Goal: Task Accomplishment & Management: Complete application form

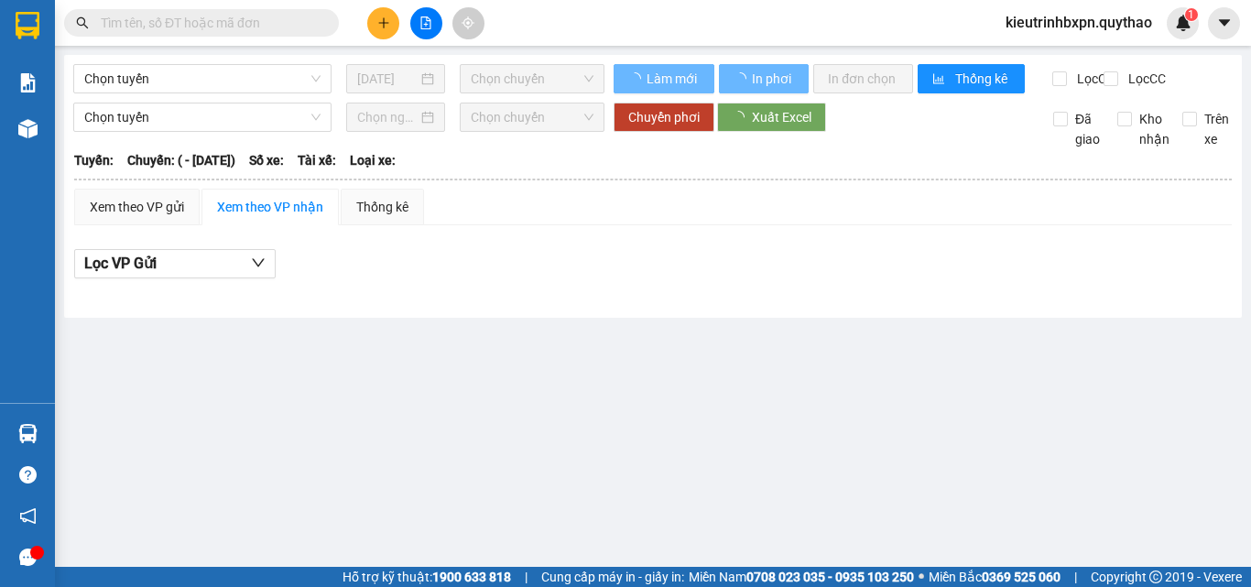
type input "[DATE]"
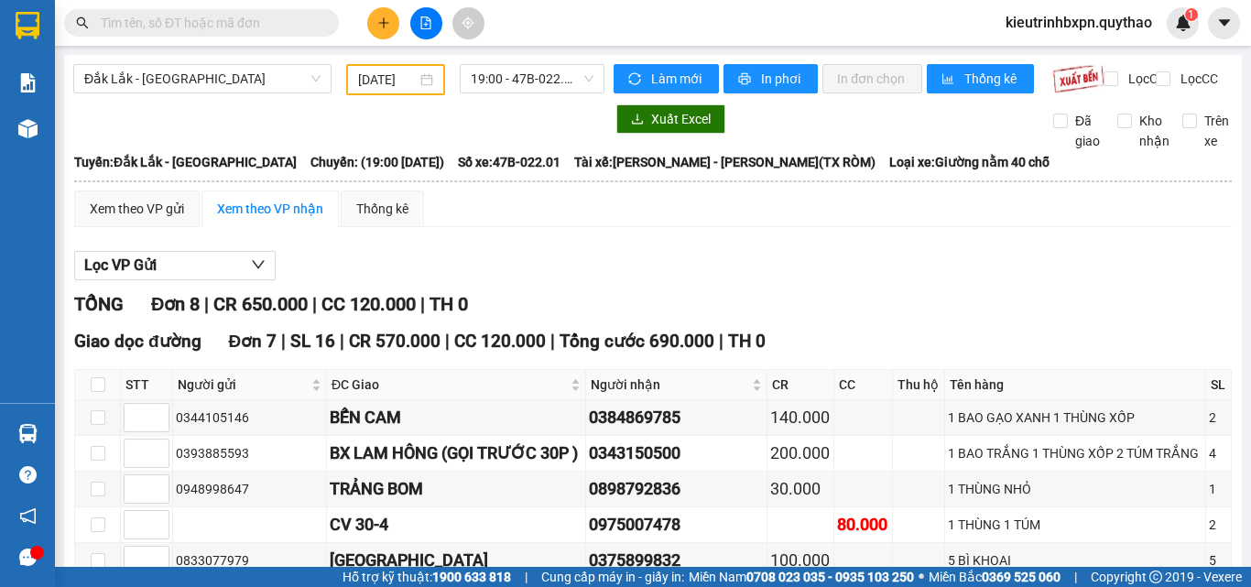
click at [388, 28] on icon "plus" at bounding box center [383, 22] width 13 height 13
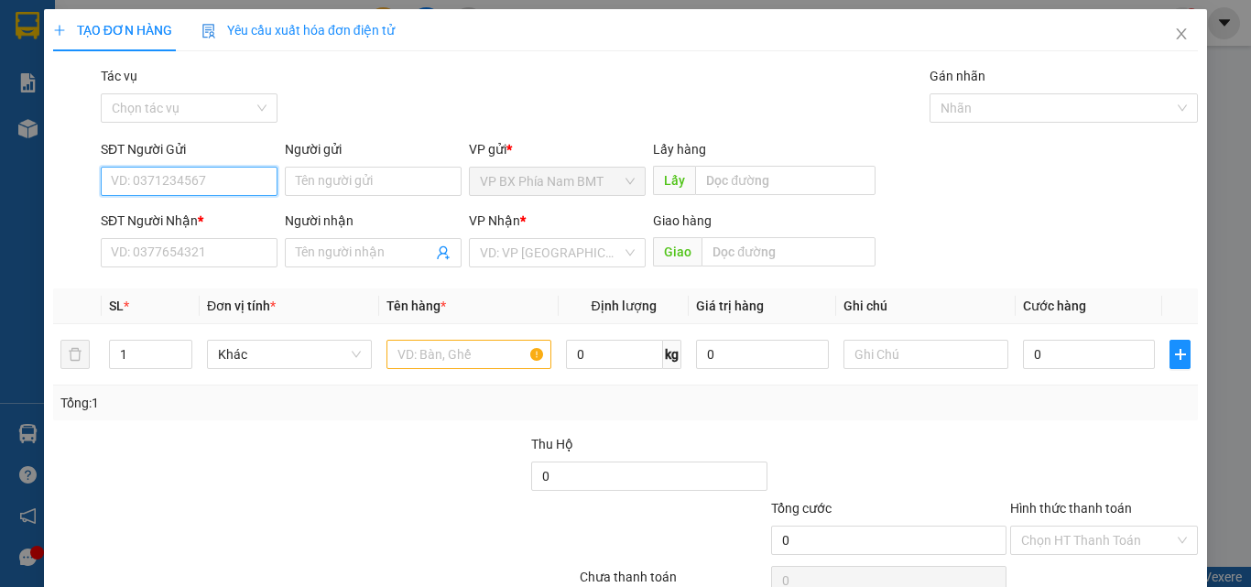
drag, startPoint x: 160, startPoint y: 185, endPoint x: 146, endPoint y: 151, distance: 36.6
click at [157, 177] on input "SĐT Người Gửi" at bounding box center [189, 181] width 177 height 29
type input "0339530970"
click at [191, 219] on div "0339530970" at bounding box center [187, 218] width 153 height 20
type input "0344064745"
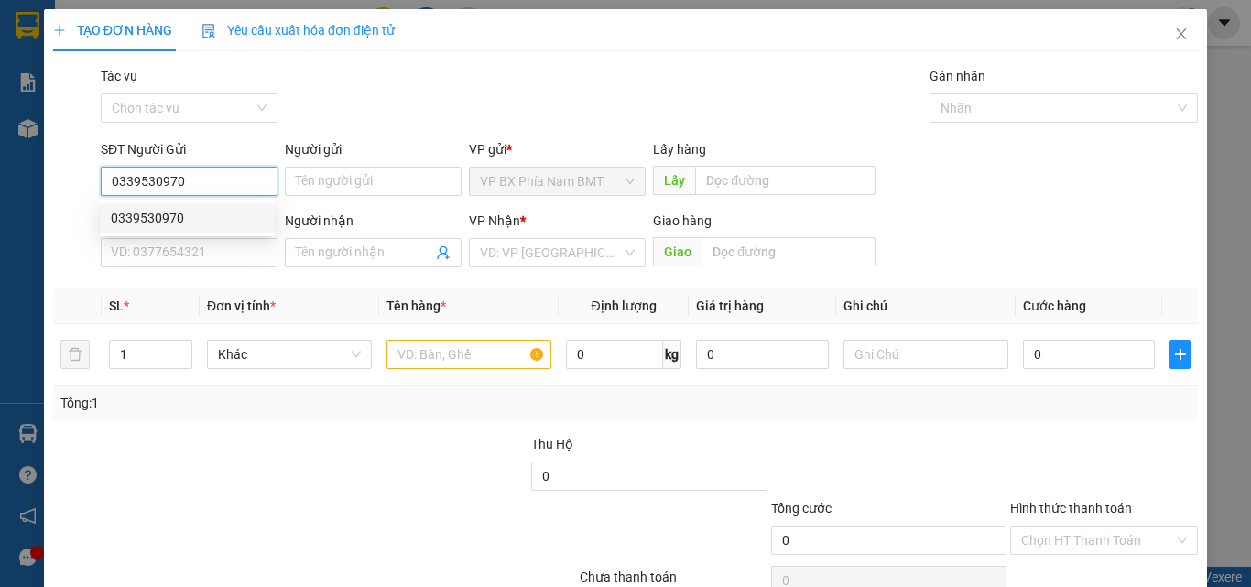
type input "BÀU BÀNG"
type input "0339530970"
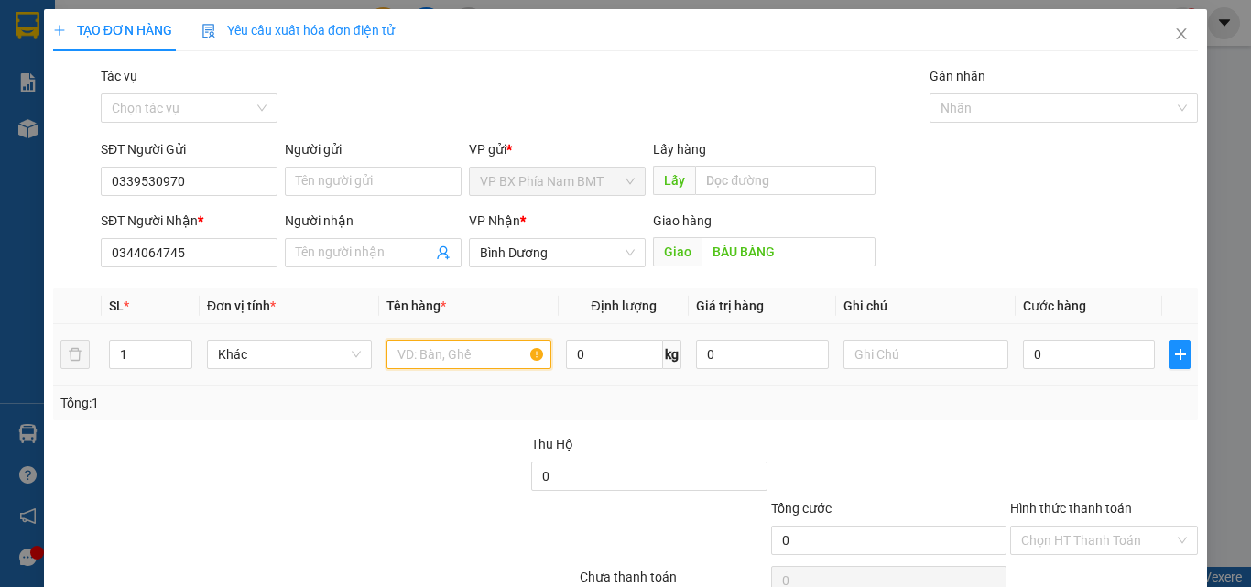
click at [488, 356] on input "text" at bounding box center [468, 354] width 165 height 29
type input "1 BÌ HỒ SỢ"
click at [1054, 355] on input "0" at bounding box center [1089, 354] width 132 height 29
type input "5"
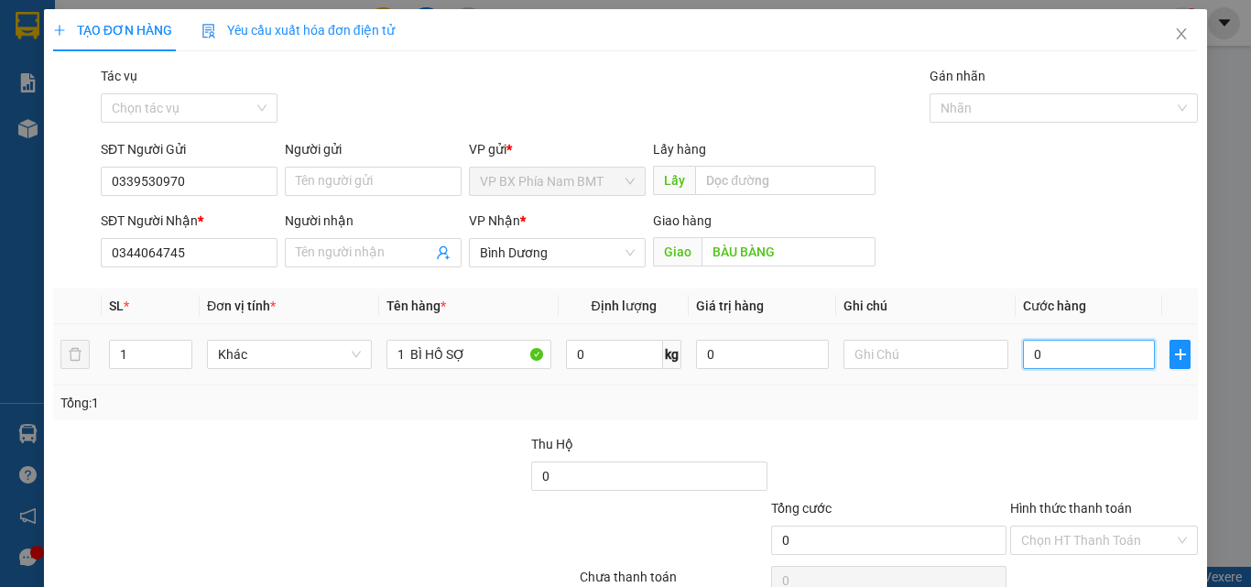
type input "5"
type input "50"
type input "500"
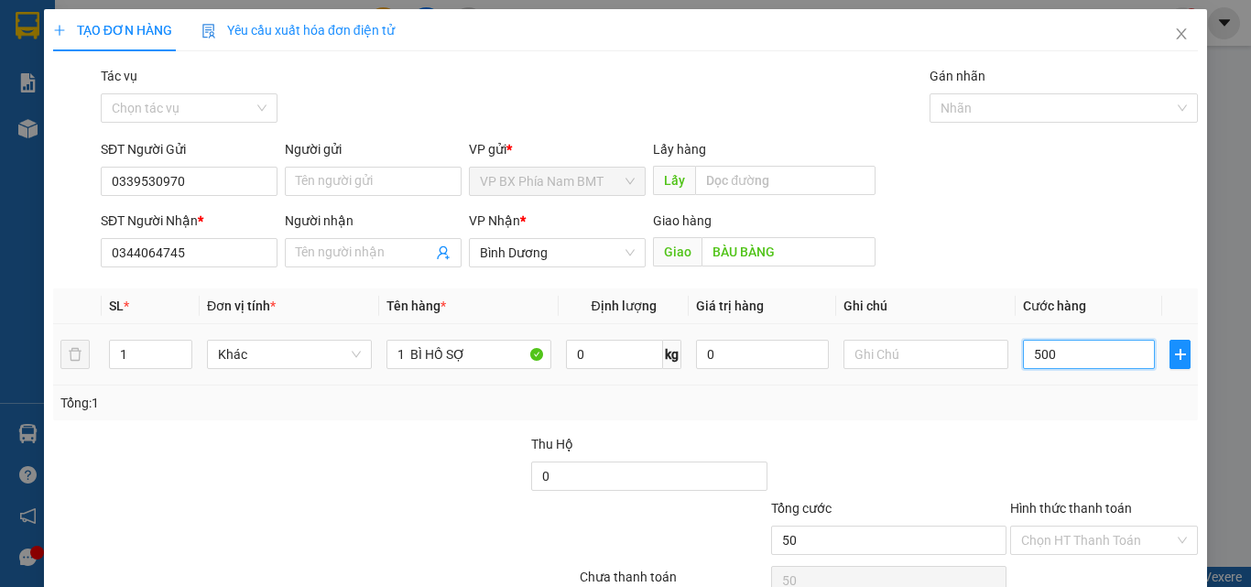
type input "500"
type input "5.000"
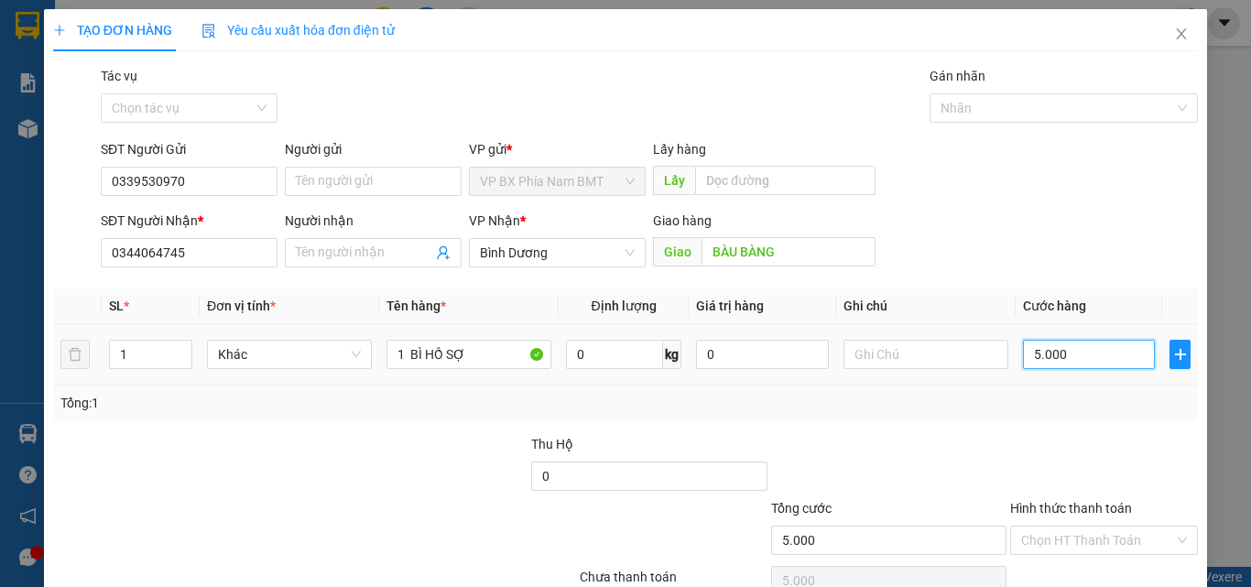
type input "50.000"
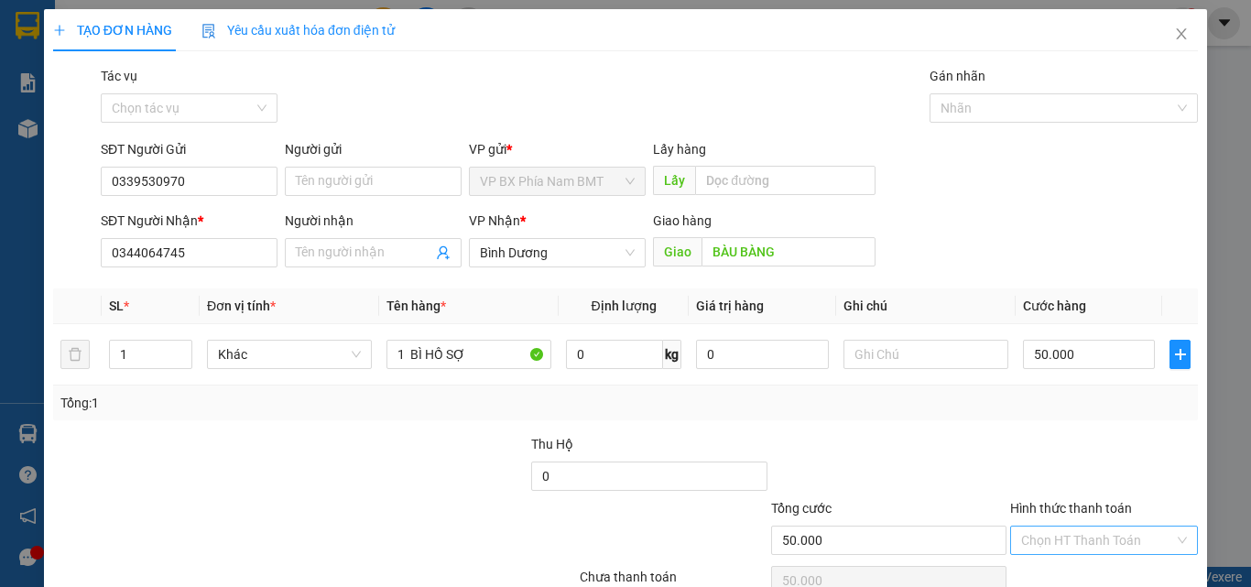
click at [1084, 540] on input "Hình thức thanh toán" at bounding box center [1097, 539] width 153 height 27
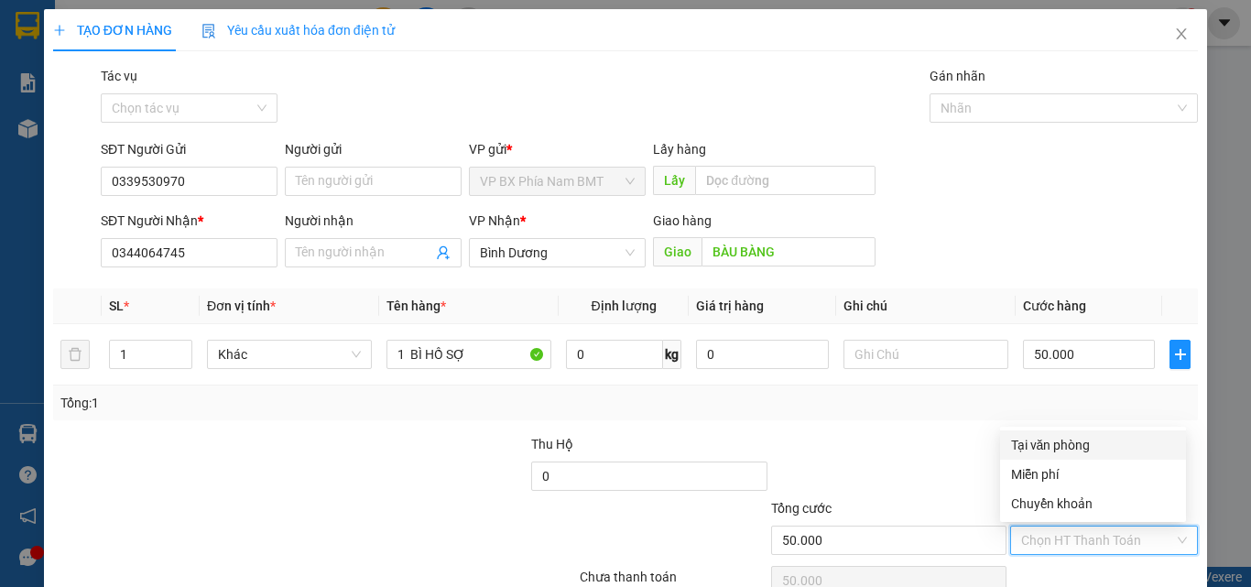
click at [1068, 442] on div "Tại văn phòng" at bounding box center [1093, 445] width 164 height 20
type input "0"
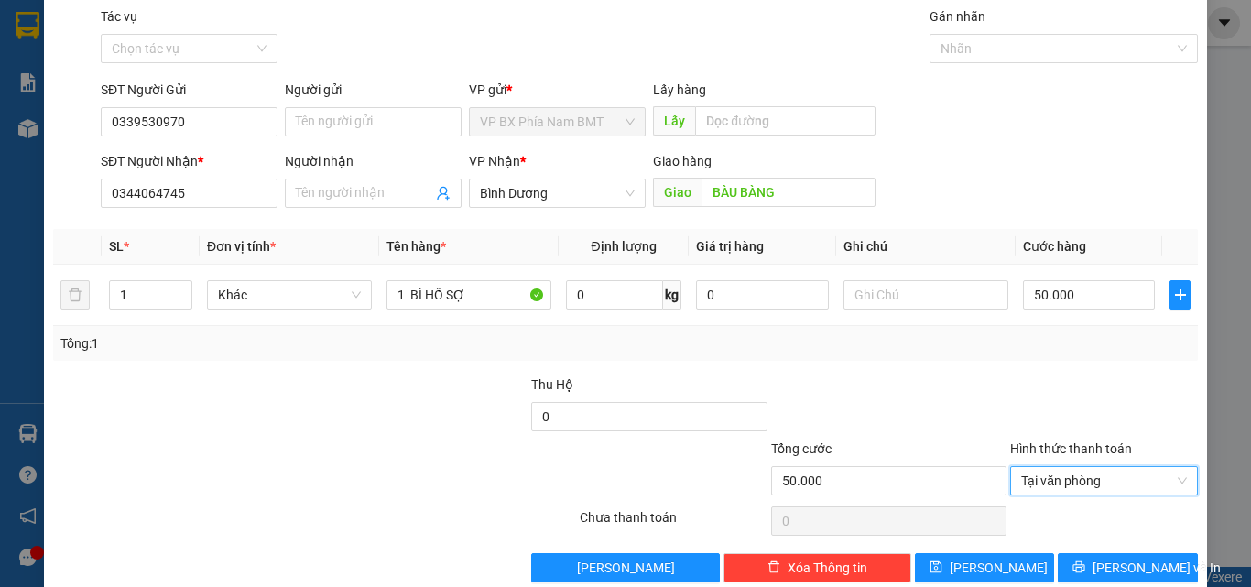
scroll to position [91, 0]
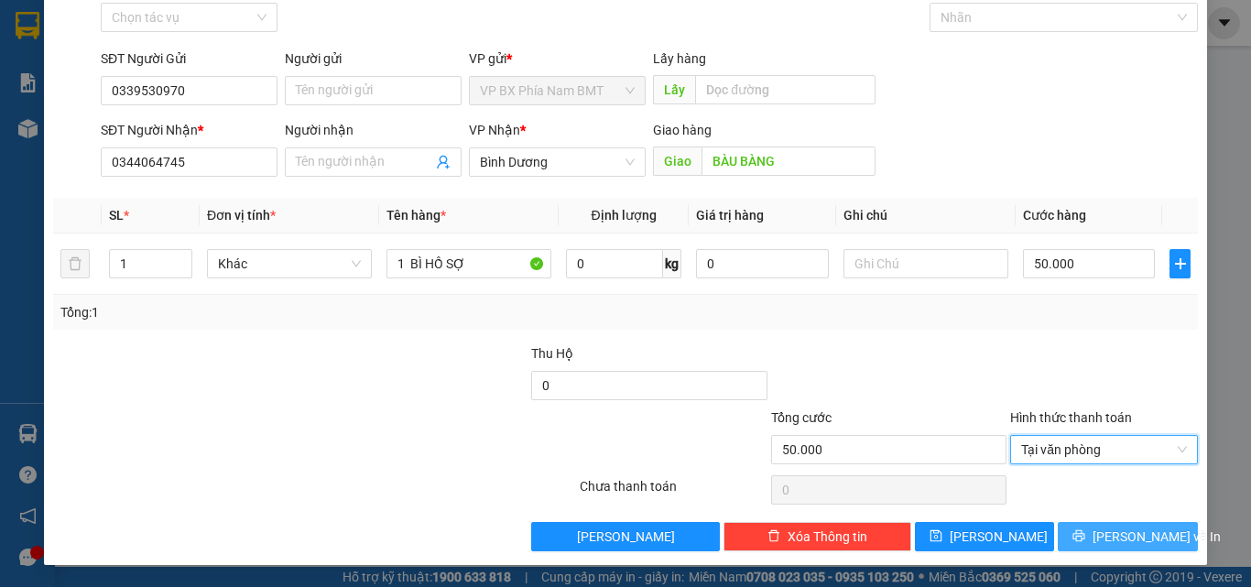
click at [1104, 525] on button "[PERSON_NAME] và In" at bounding box center [1127, 536] width 140 height 29
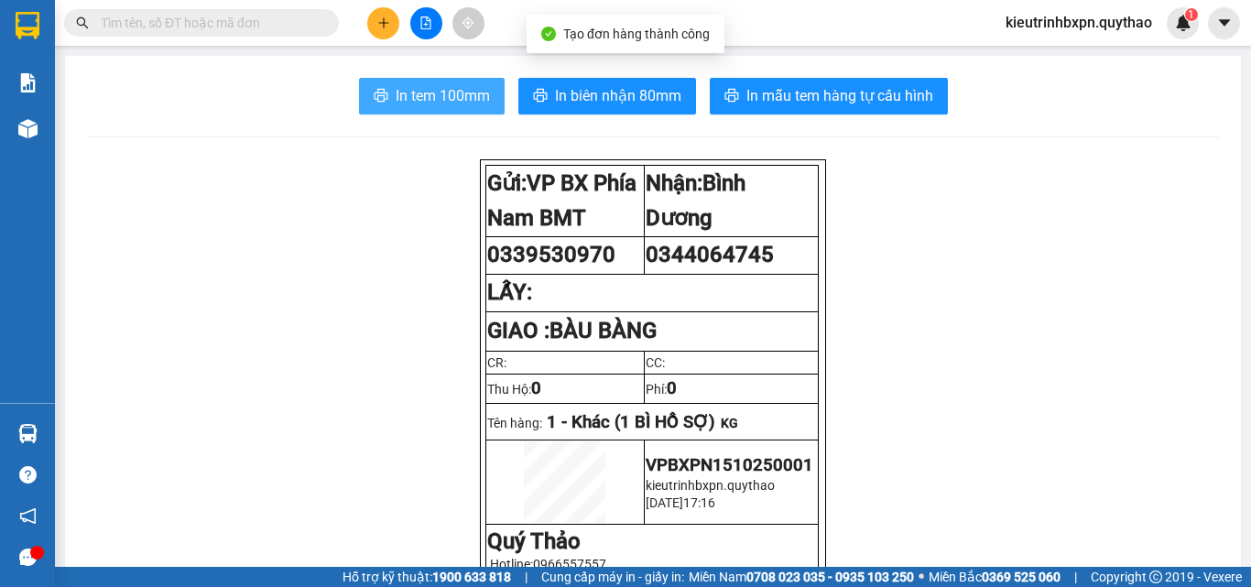
click at [465, 92] on span "In tem 100mm" at bounding box center [442, 95] width 94 height 23
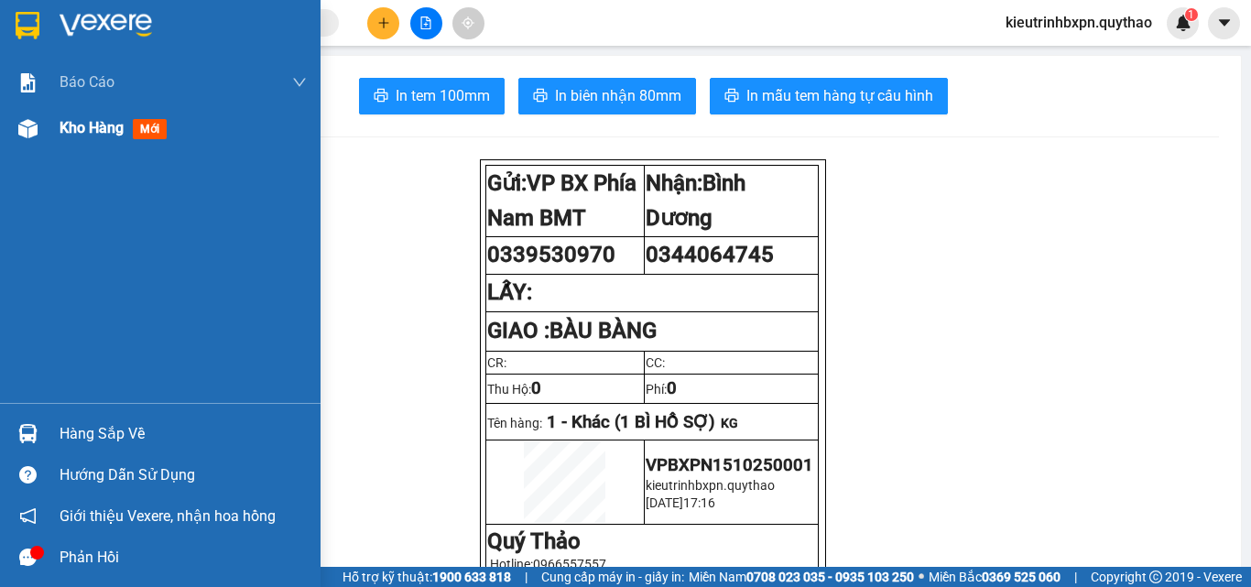
click at [81, 121] on span "Kho hàng" at bounding box center [92, 127] width 64 height 17
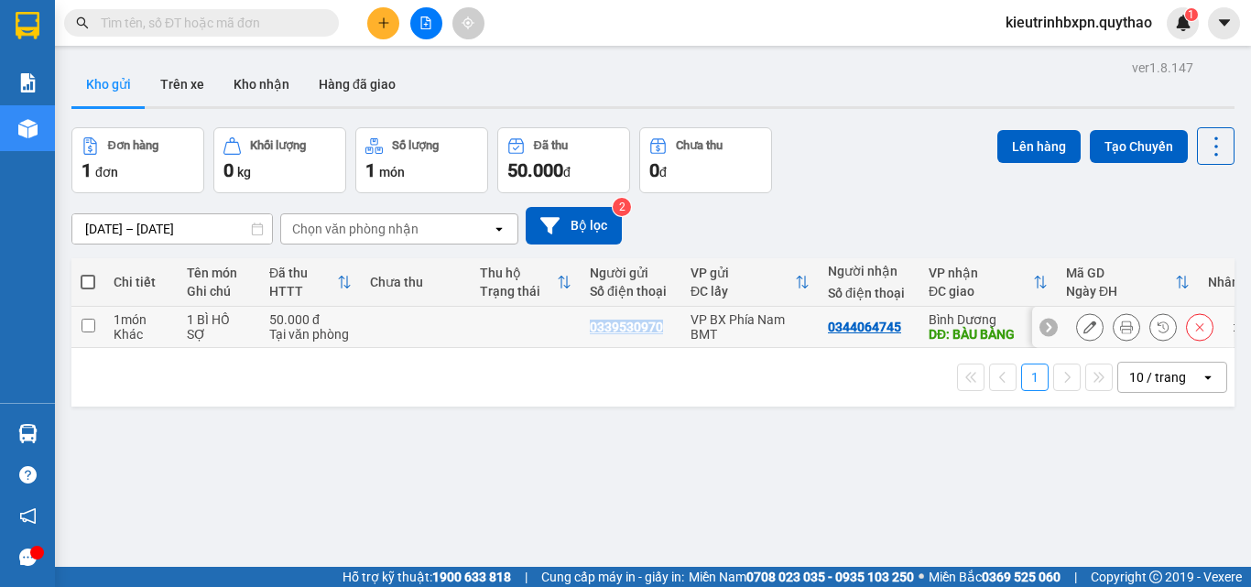
copy div "0339530970"
drag, startPoint x: 577, startPoint y: 329, endPoint x: 645, endPoint y: 338, distance: 69.3
click at [645, 338] on tr "1 món Khác 1 BÌ HỒ SỢ 50.000 đ Tại văn phòng 0339530970 VP BX Phía Nam BMT 0344…" at bounding box center [709, 327] width 1276 height 41
checkbox input "true"
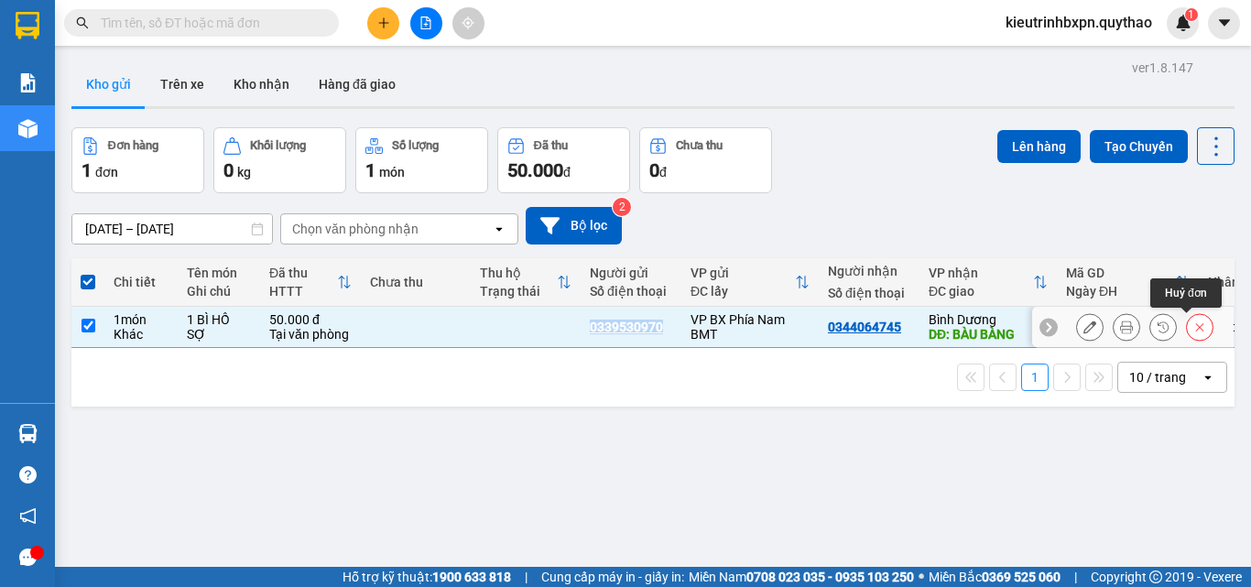
click at [1186, 331] on button at bounding box center [1199, 327] width 26 height 32
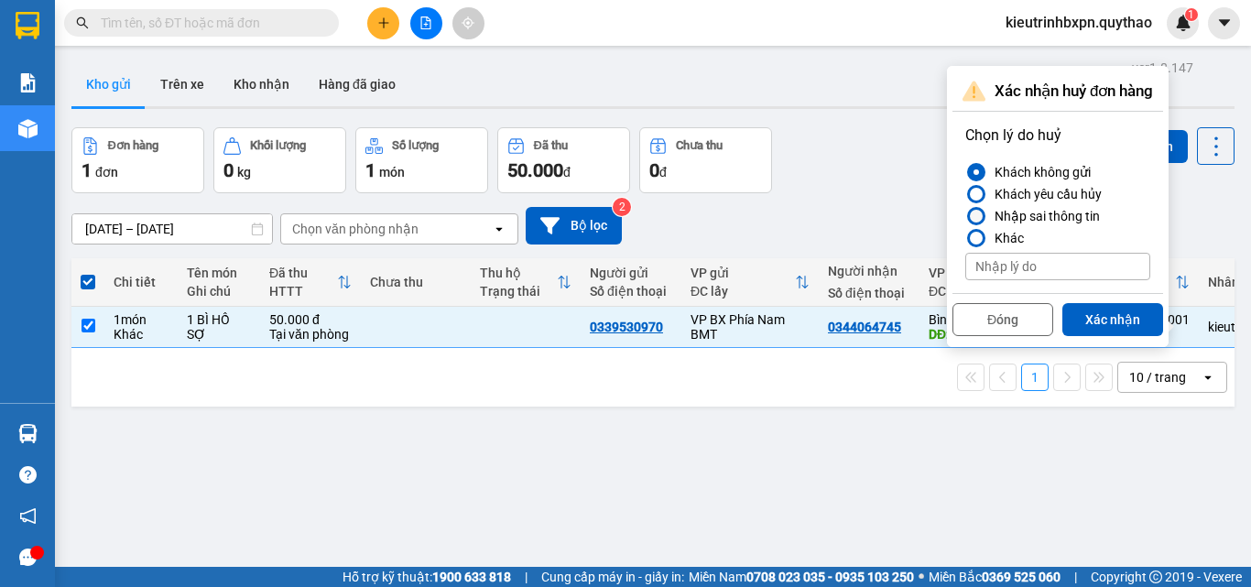
click at [1048, 209] on div "Nhập sai thông tin" at bounding box center [1043, 216] width 113 height 22
click at [965, 216] on input "Nhập sai thông tin" at bounding box center [965, 216] width 0 height 0
click at [1149, 329] on button "Xác nhận" at bounding box center [1112, 319] width 101 height 33
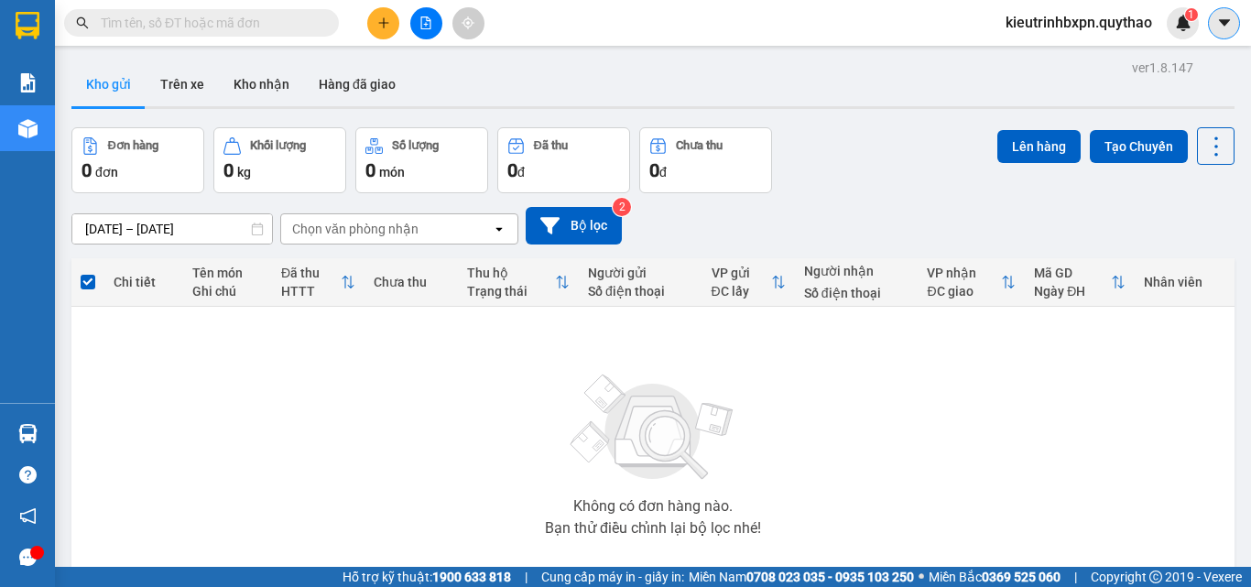
click at [1224, 18] on icon "caret-down" at bounding box center [1224, 23] width 16 height 16
click at [1100, 224] on div "13/10/2025 – 15/10/2025 Press the down arrow key to interact with the calendar …" at bounding box center [652, 226] width 1163 height 38
click at [1180, 32] on div "1" at bounding box center [1182, 23] width 32 height 32
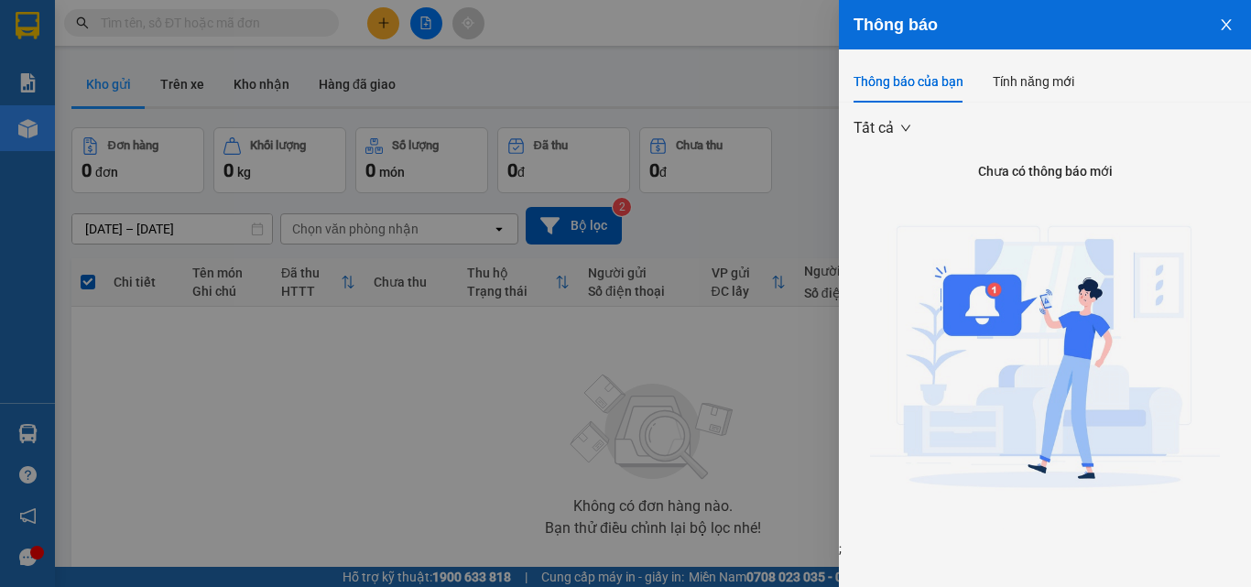
click at [780, 265] on div at bounding box center [625, 293] width 1251 height 587
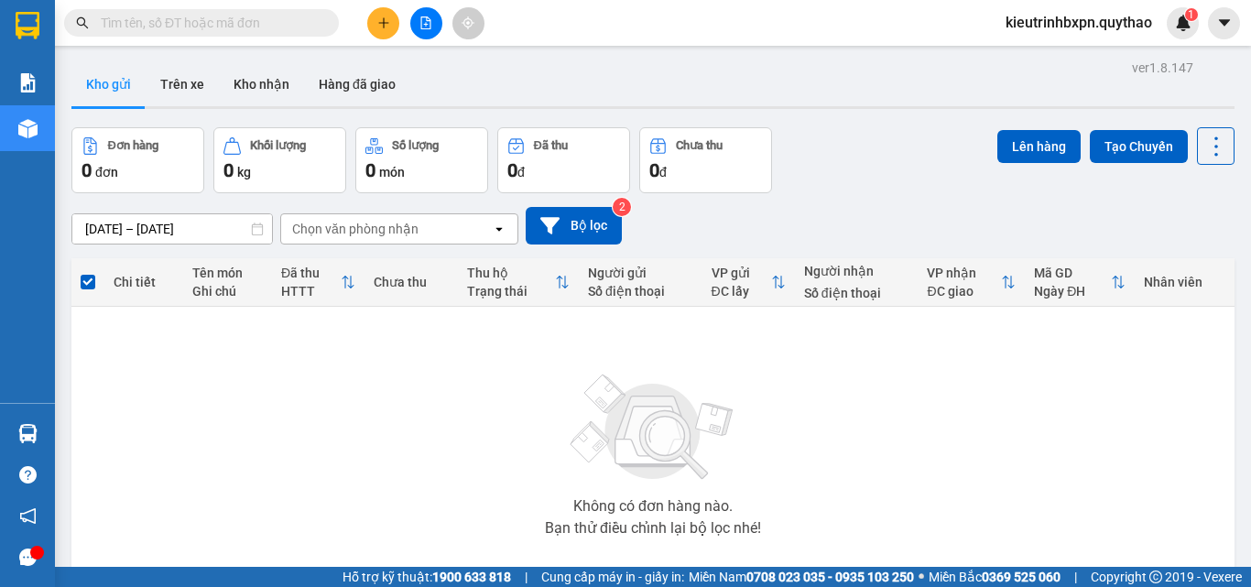
click at [1090, 28] on span "kieutrinhbxpn.quythao" at bounding box center [1079, 22] width 176 height 23
click at [1056, 52] on span "Đăng xuất" at bounding box center [1085, 57] width 140 height 20
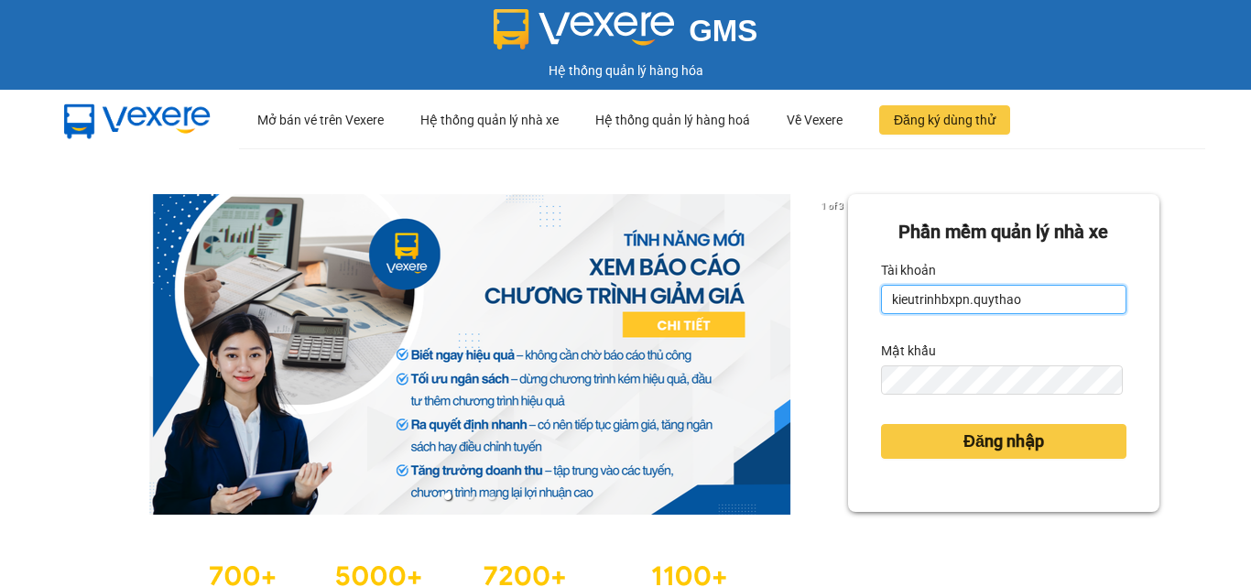
click at [1049, 298] on input "kieutrinhbxpn.quythao" at bounding box center [1003, 299] width 245 height 29
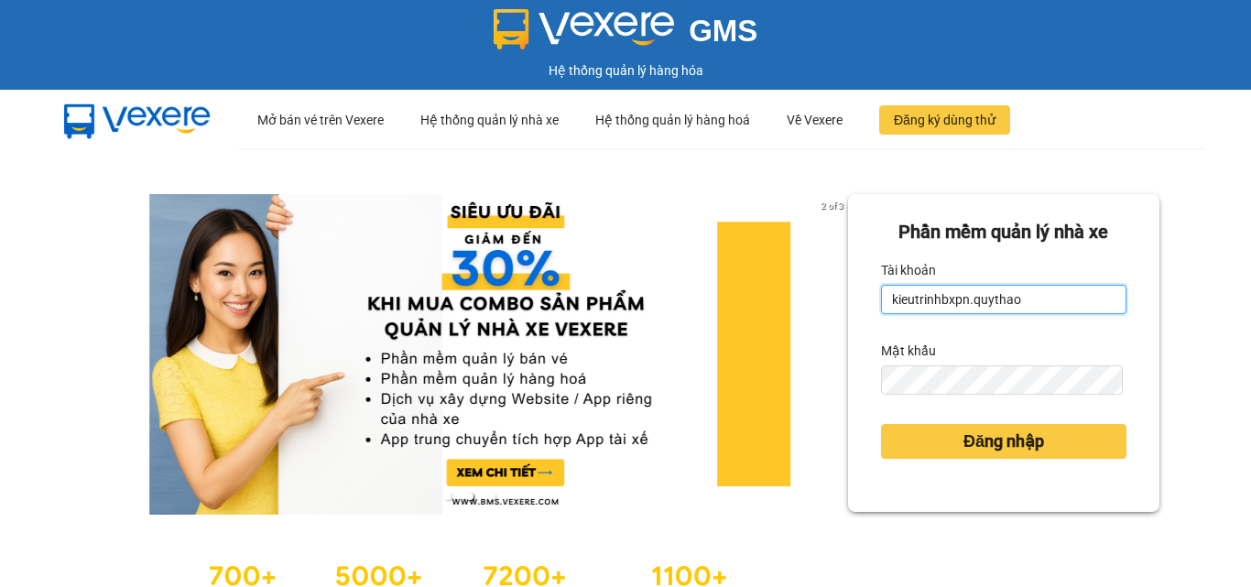
type input "camnhung.quythao"
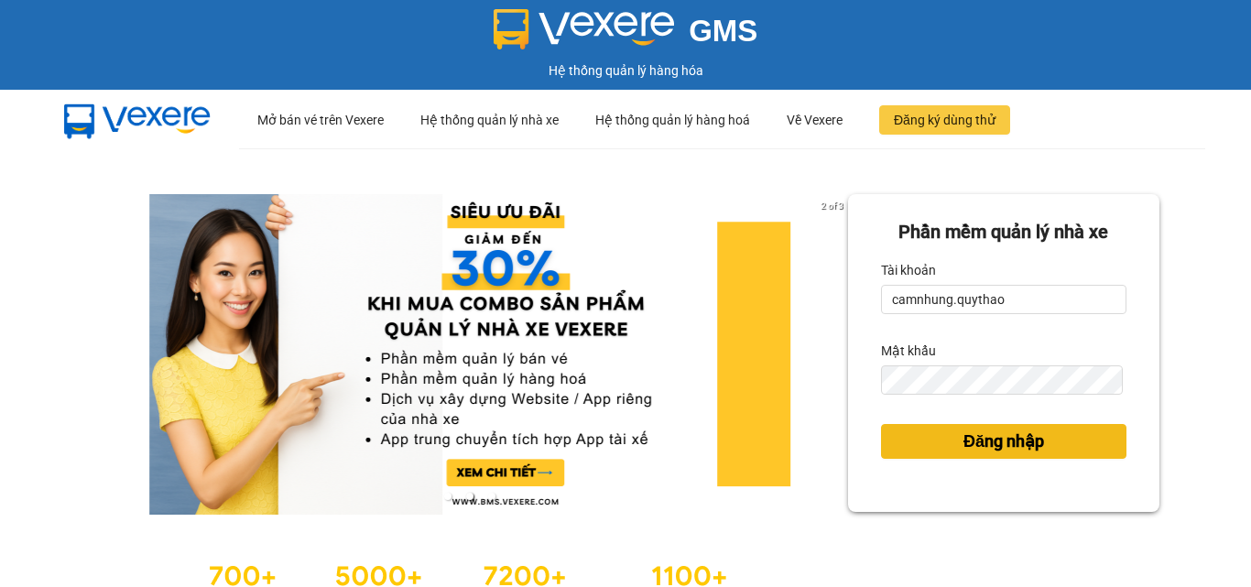
click at [963, 440] on span "Đăng nhập" at bounding box center [1003, 441] width 81 height 26
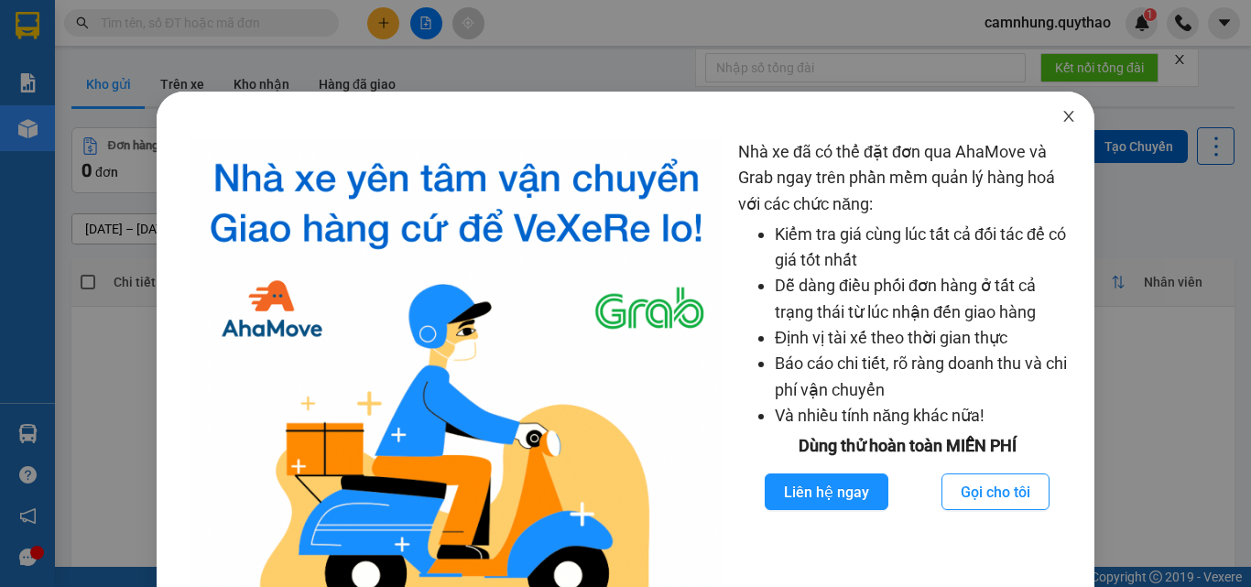
drag, startPoint x: 1061, startPoint y: 118, endPoint x: 1037, endPoint y: 109, distance: 25.5
click at [1061, 118] on icon "close" at bounding box center [1068, 116] width 15 height 15
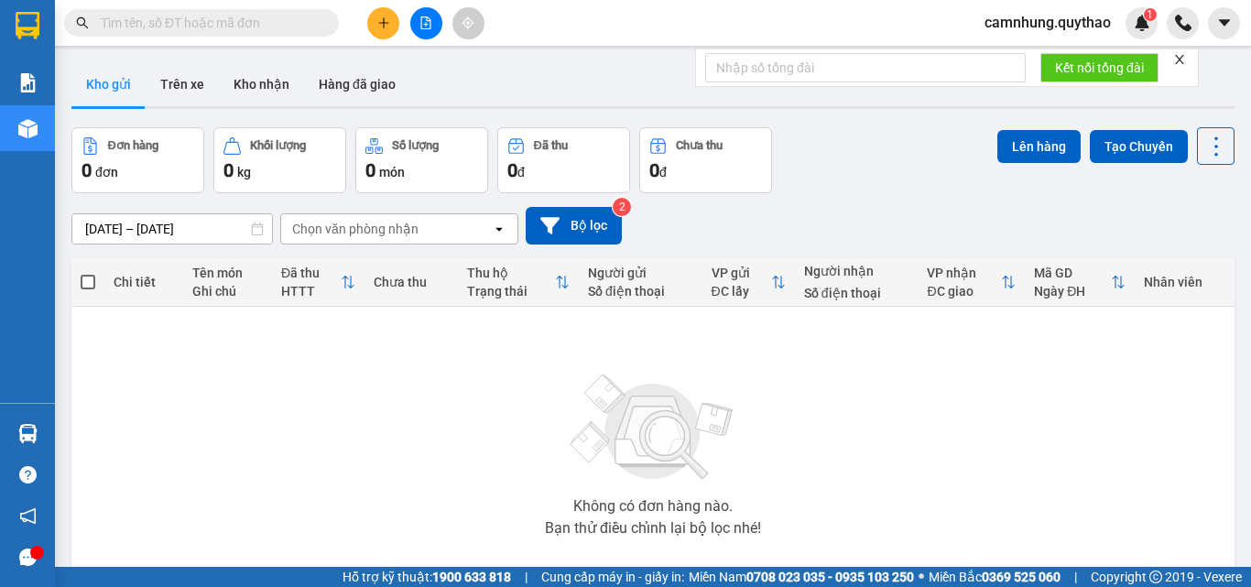
click at [365, 16] on div at bounding box center [425, 23] width 137 height 32
click at [381, 20] on icon "plus" at bounding box center [383, 22] width 13 height 13
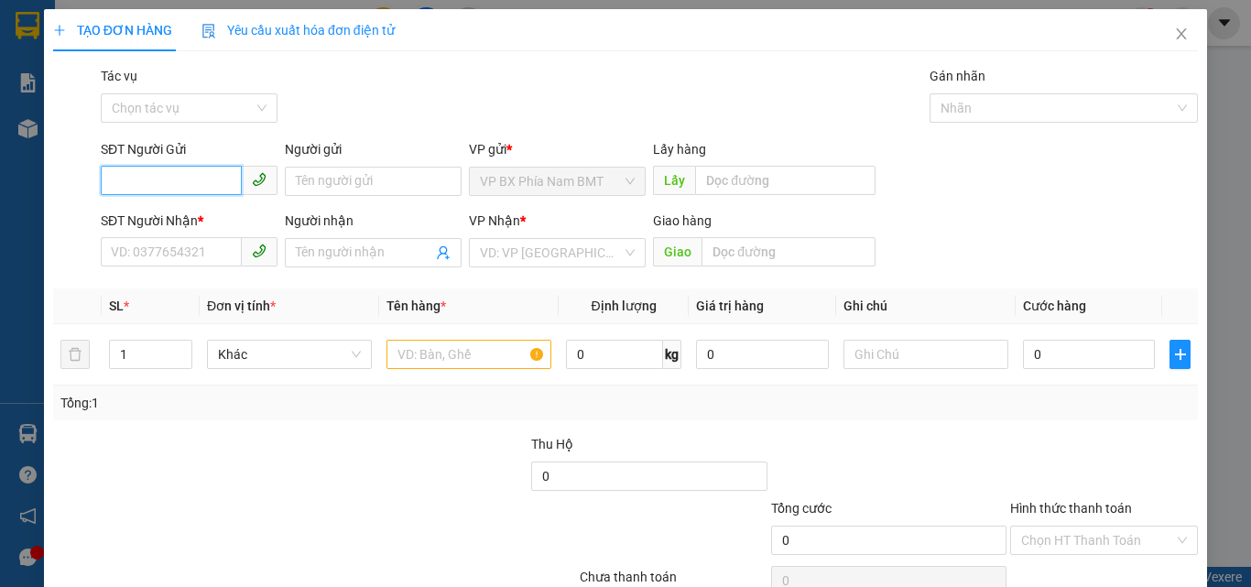
click at [204, 185] on input "SĐT Người Gửi" at bounding box center [171, 180] width 141 height 29
click at [168, 172] on input "SĐT Người Gửi" at bounding box center [171, 180] width 141 height 29
paste input "0339530970"
type input "0339530970"
click at [179, 175] on input "0339530970" at bounding box center [171, 180] width 141 height 29
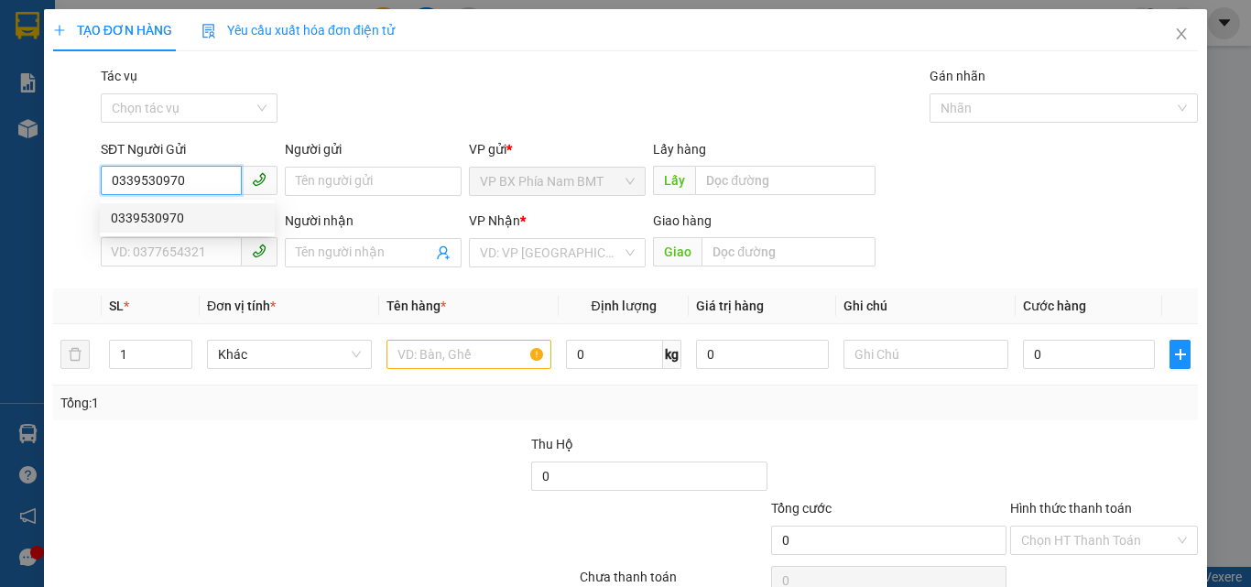
click at [168, 215] on div "0339530970" at bounding box center [187, 218] width 153 height 20
type input "0344064745"
type input "BÀU BÀNG"
type input "0339530970"
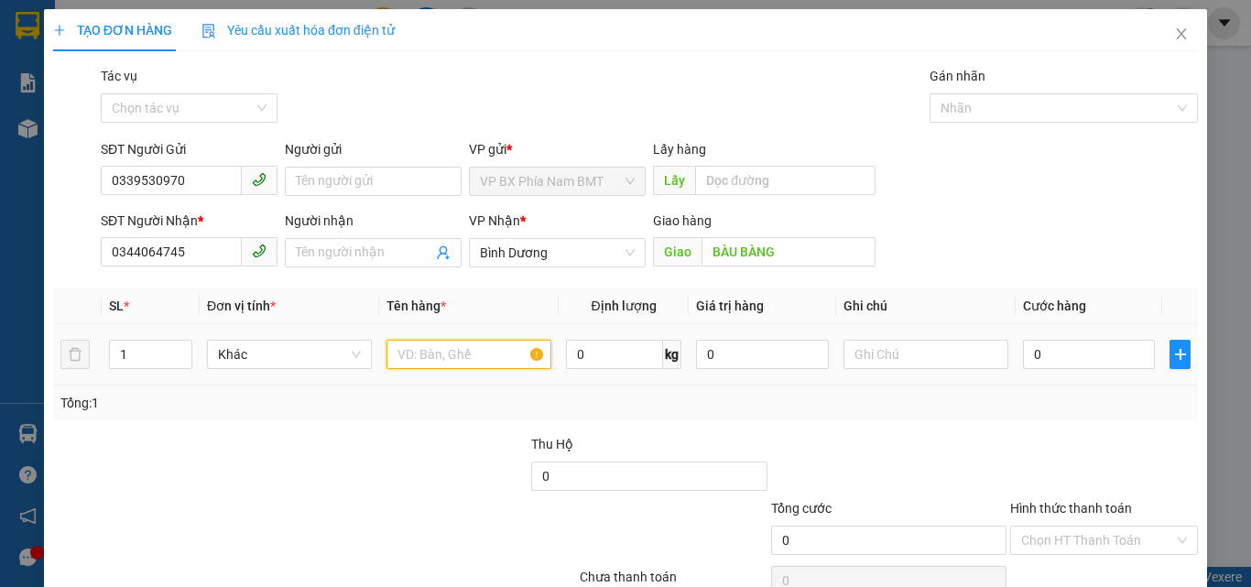
click at [441, 341] on input "text" at bounding box center [468, 354] width 165 height 29
type input "1 BÌ HỒ SƠ"
click at [1051, 368] on input "0" at bounding box center [1089, 354] width 132 height 29
type input "5"
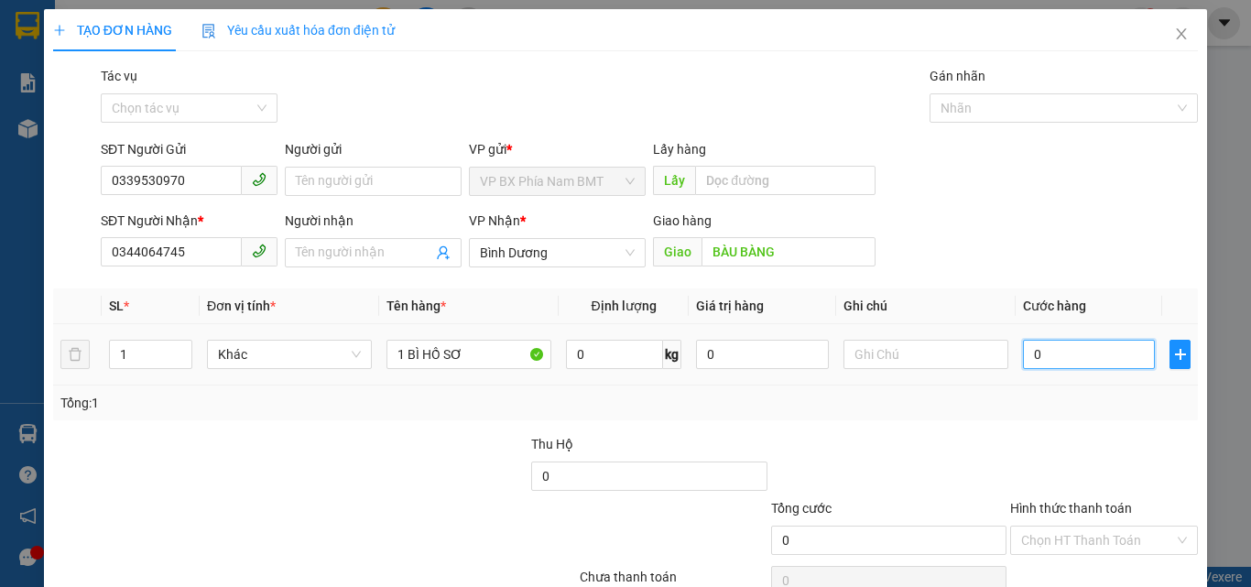
type input "5"
type input "50"
type input "500"
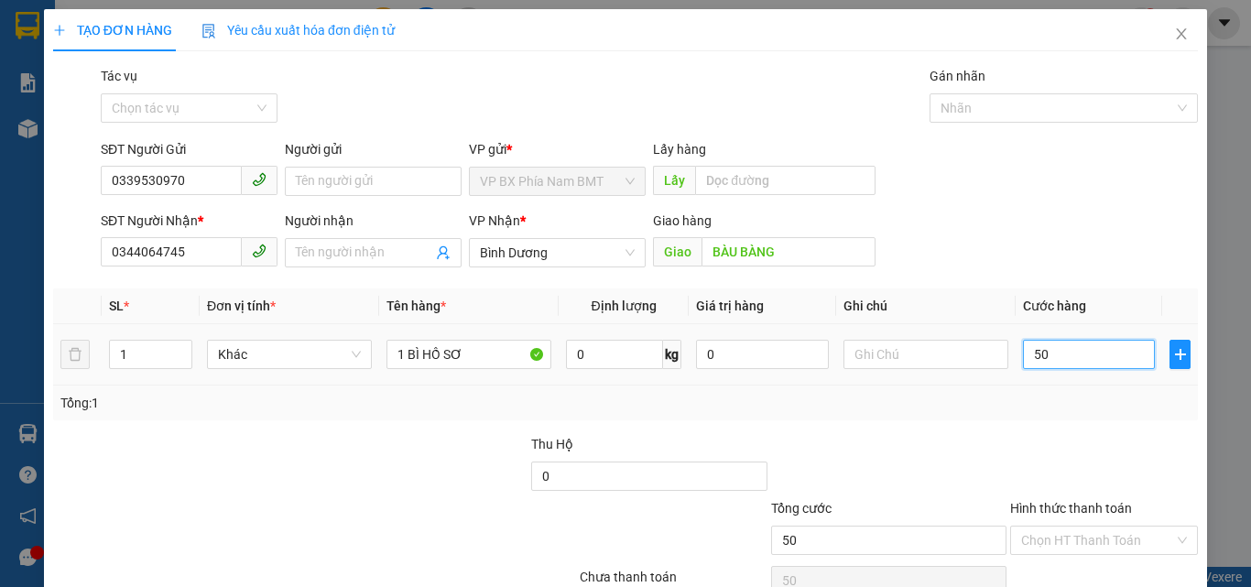
type input "500"
type input "5.000"
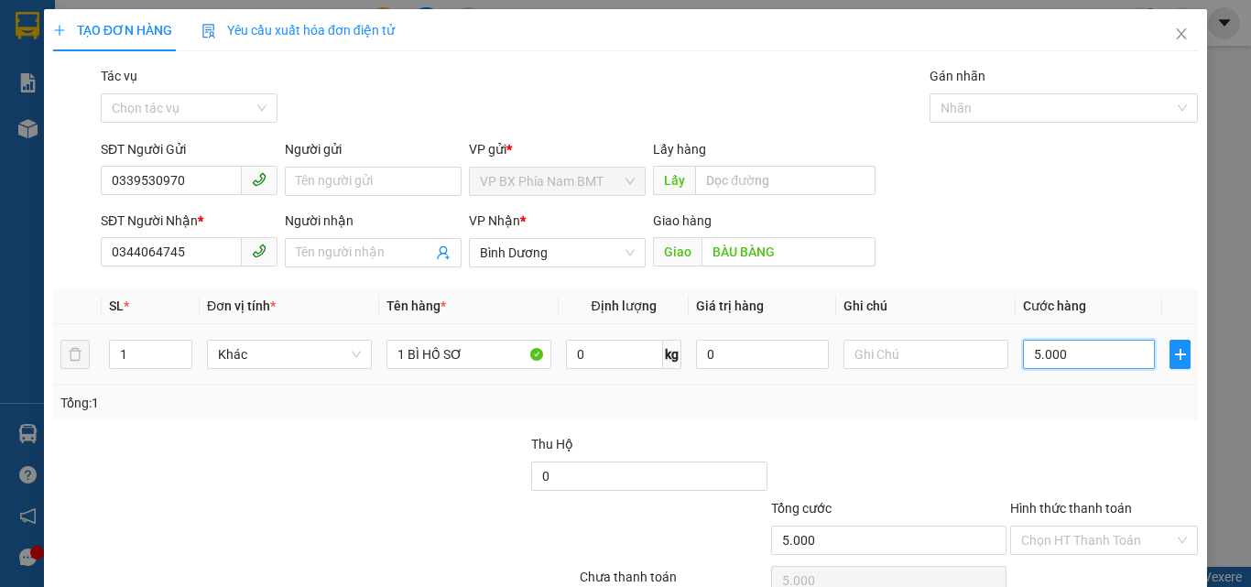
type input "50.000"
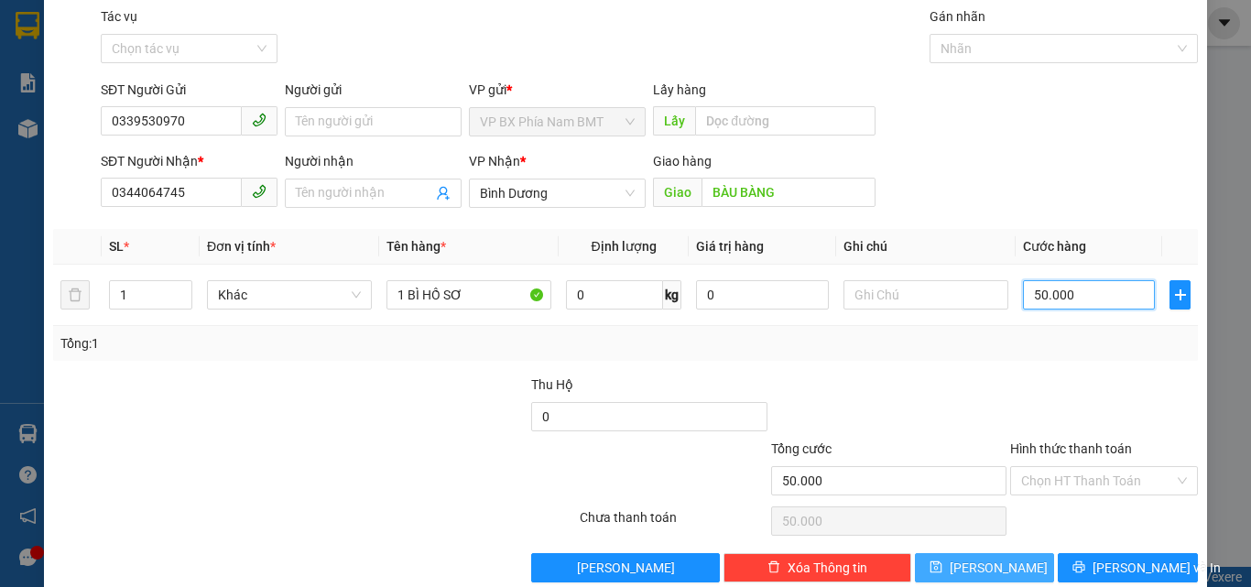
scroll to position [91, 0]
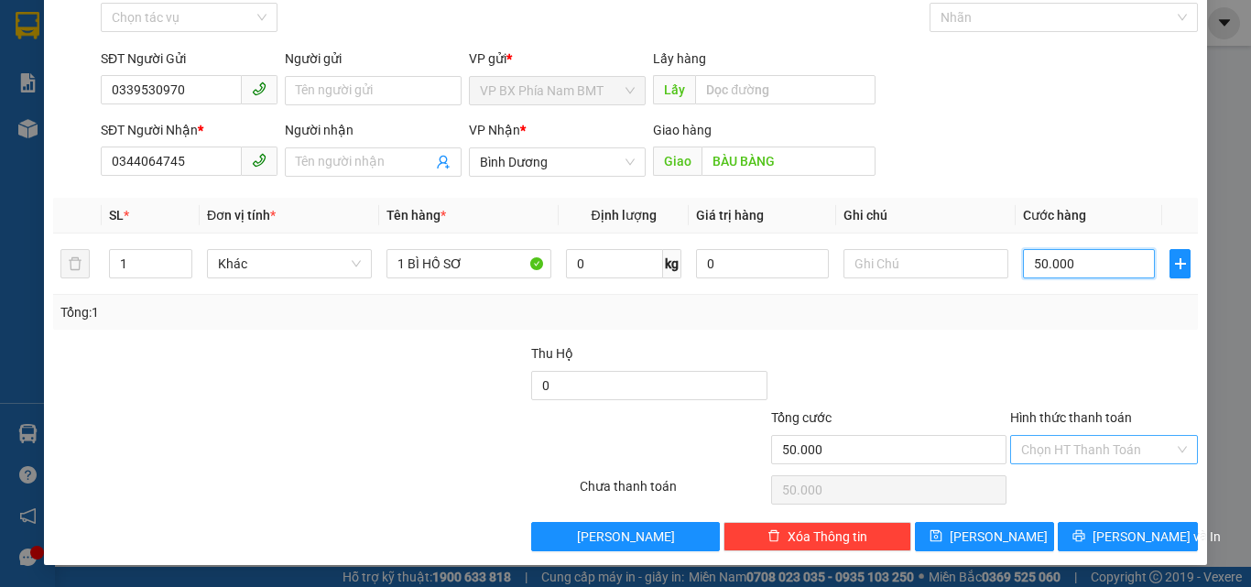
type input "50.000"
click at [1088, 446] on input "Hình thức thanh toán" at bounding box center [1097, 449] width 153 height 27
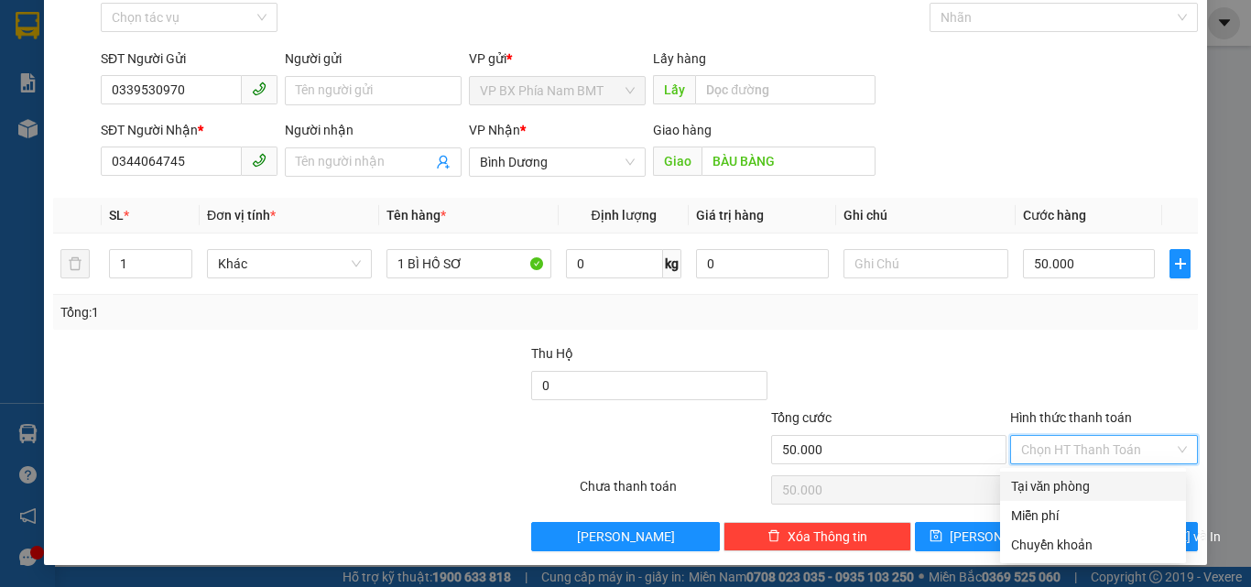
click at [1071, 485] on div "Tại văn phòng" at bounding box center [1093, 486] width 164 height 20
type input "0"
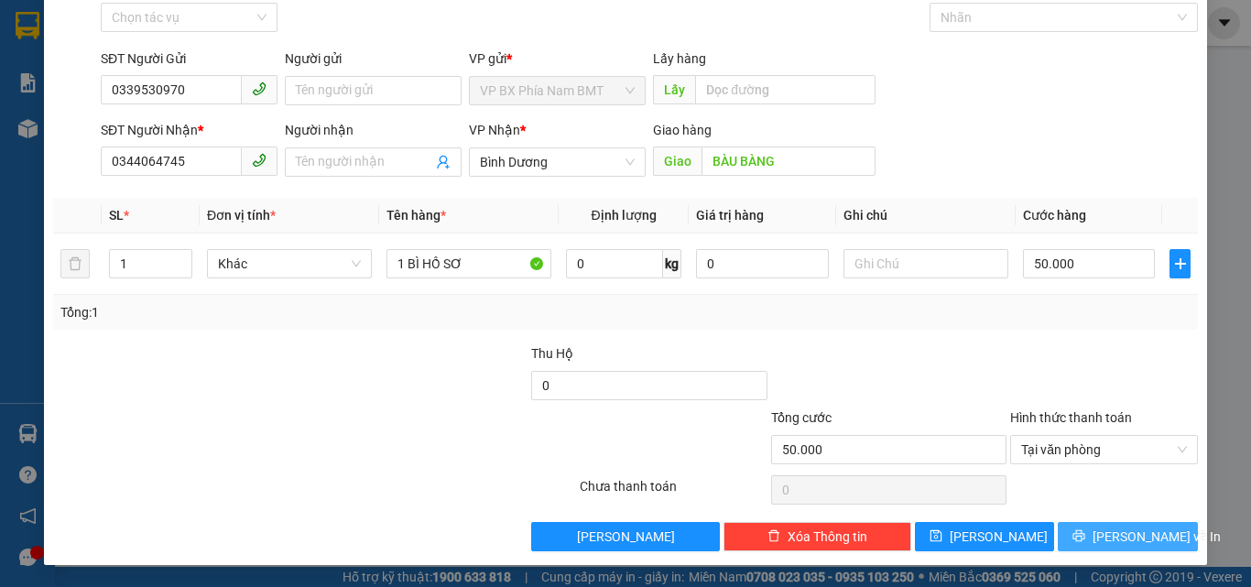
click at [1084, 544] on span "printer" at bounding box center [1078, 536] width 13 height 15
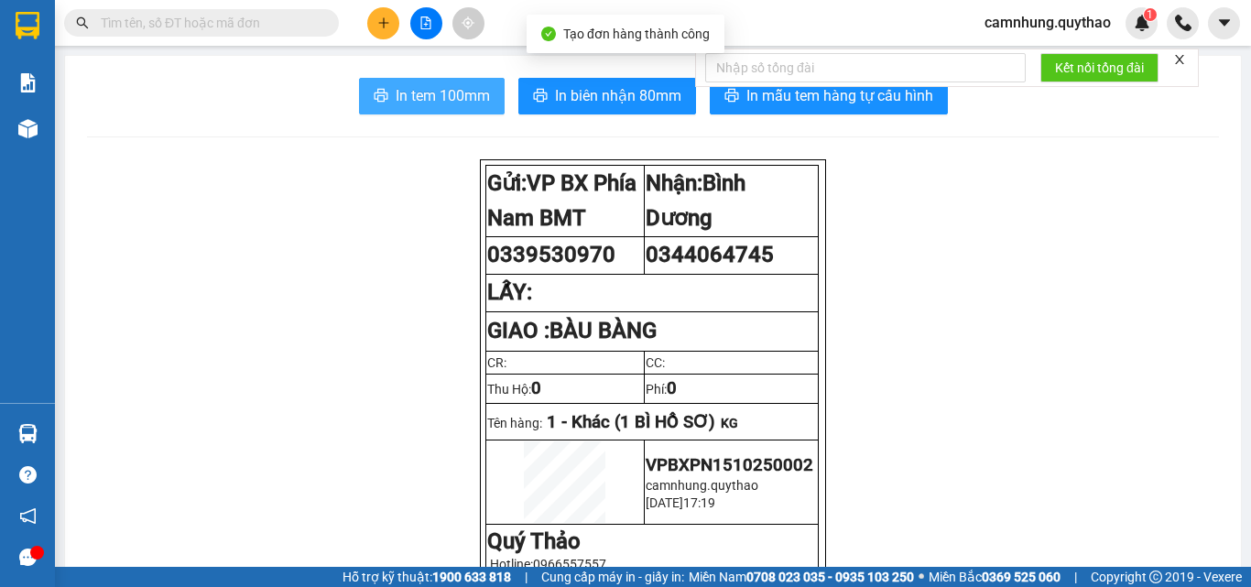
click at [408, 90] on span "In tem 100mm" at bounding box center [442, 95] width 94 height 23
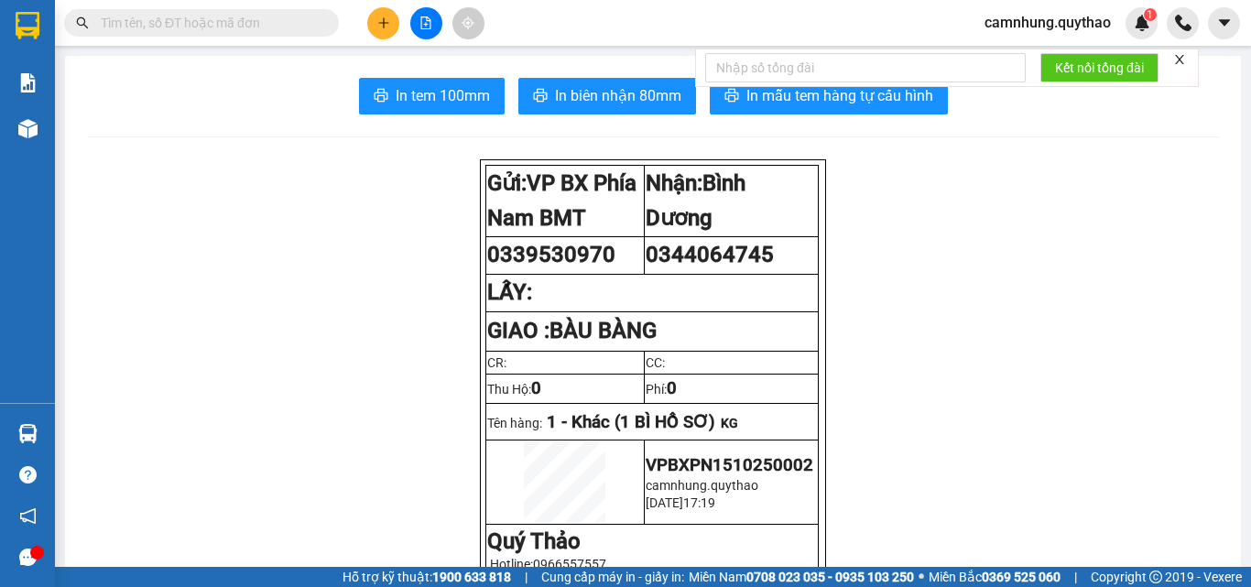
click at [380, 28] on icon "plus" at bounding box center [383, 22] width 13 height 13
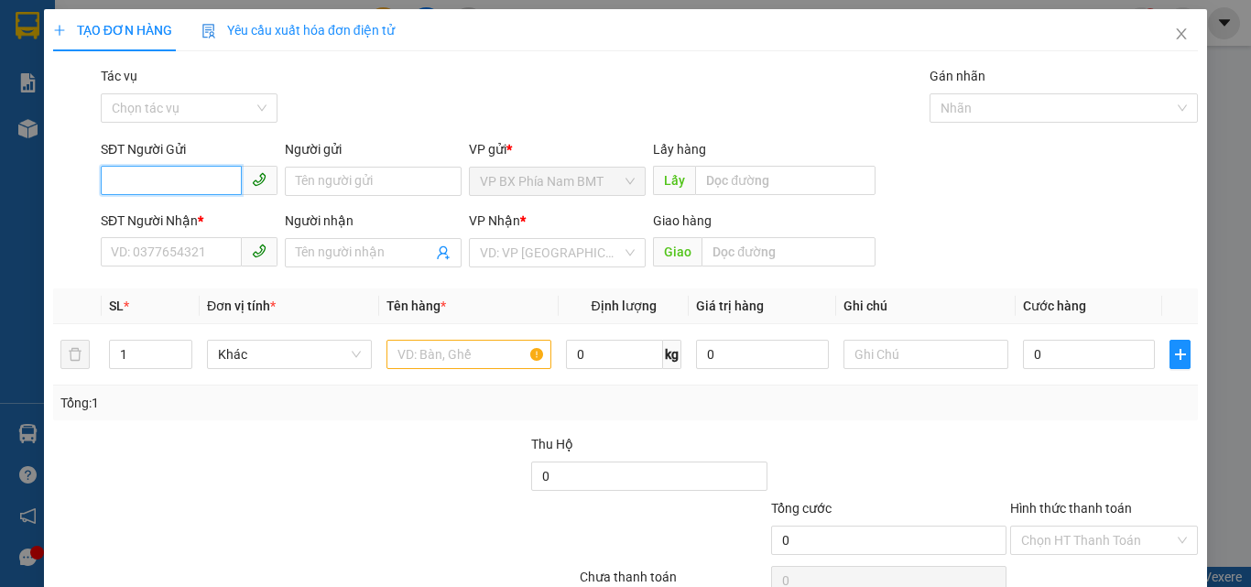
drag, startPoint x: 145, startPoint y: 175, endPoint x: 121, endPoint y: 151, distance: 33.7
click at [124, 151] on div "SĐT Người Gửi VD: 0371234567" at bounding box center [189, 171] width 177 height 64
type input "0948041578"
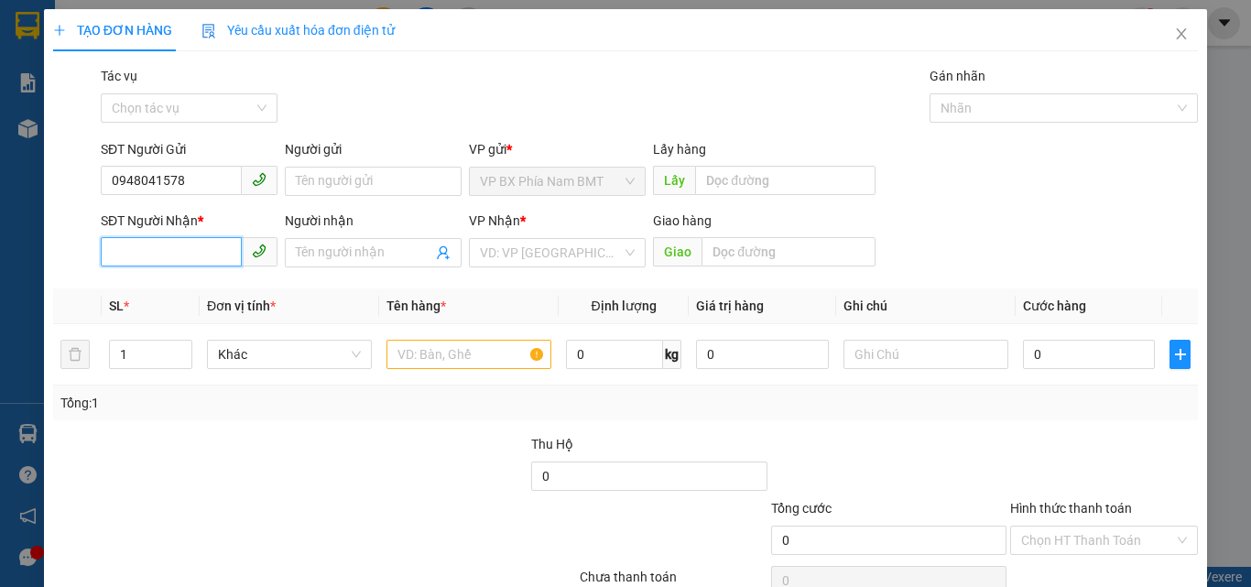
click at [118, 250] on input "SĐT Người Nhận *" at bounding box center [171, 251] width 141 height 29
type input "0785490033"
click at [561, 248] on input "search" at bounding box center [551, 252] width 142 height 27
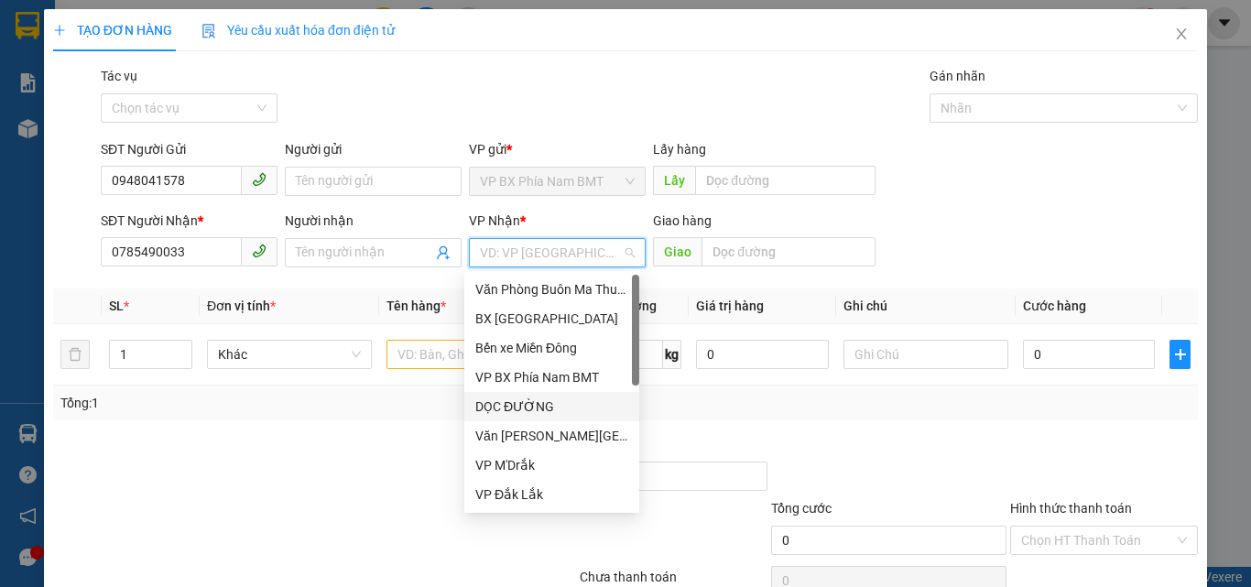
click at [535, 402] on div "DỌC ĐƯỜNG" at bounding box center [551, 406] width 153 height 20
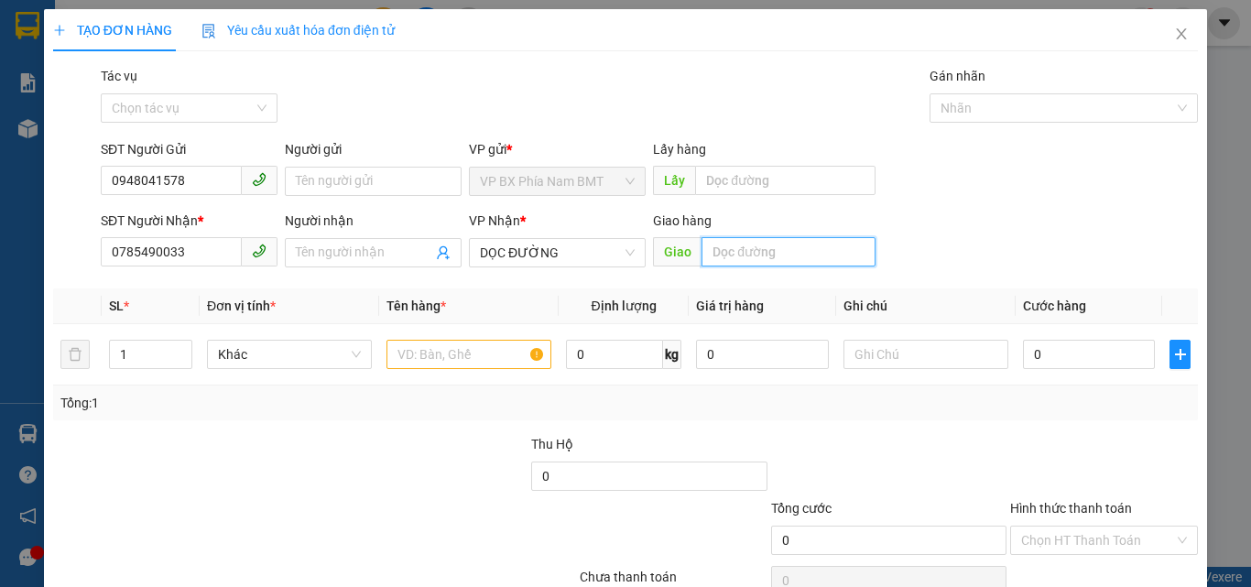
click at [758, 251] on input "text" at bounding box center [788, 251] width 174 height 29
click at [517, 260] on span "DỌC ĐƯỜNG" at bounding box center [557, 252] width 155 height 27
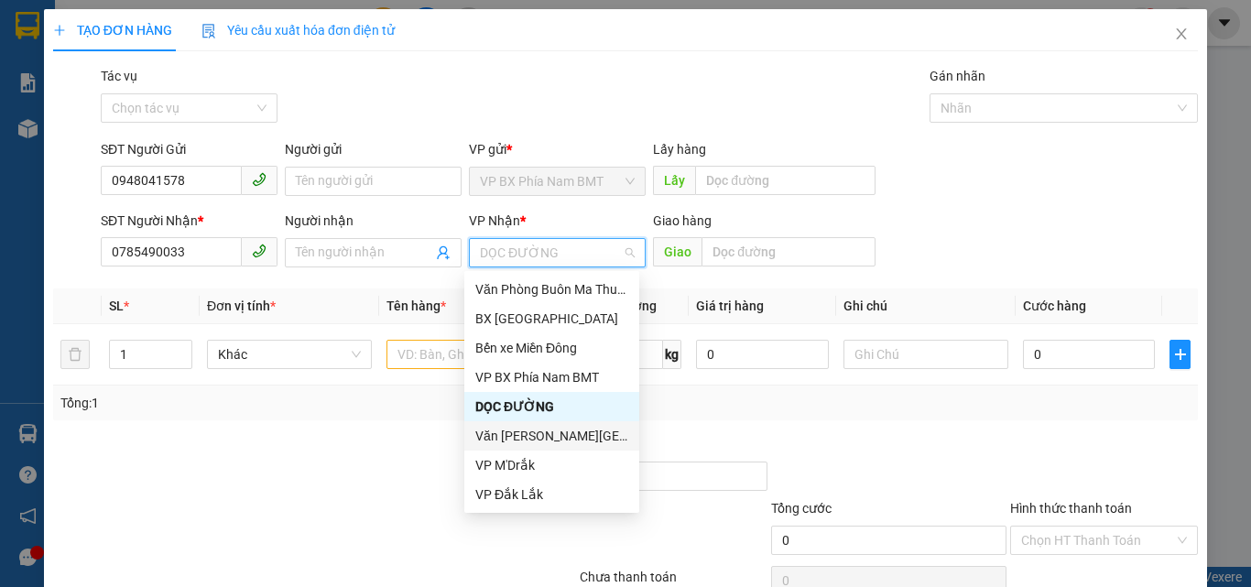
click at [527, 435] on div "Văn [PERSON_NAME][GEOGRAPHIC_DATA][PERSON_NAME]" at bounding box center [551, 436] width 153 height 20
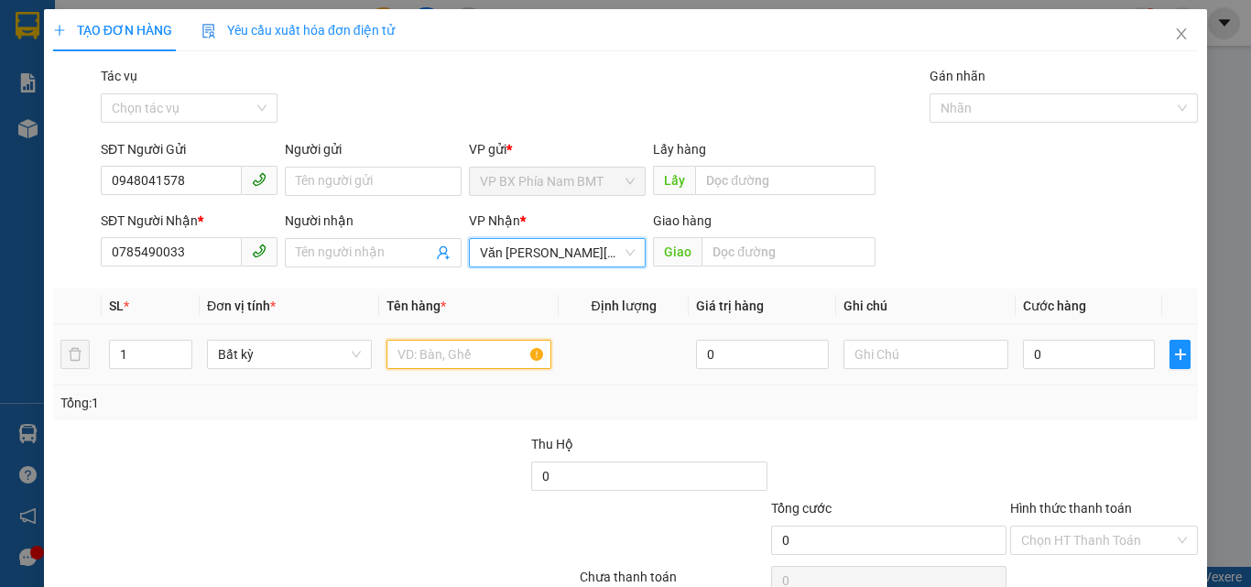
click at [473, 347] on input "text" at bounding box center [468, 354] width 165 height 29
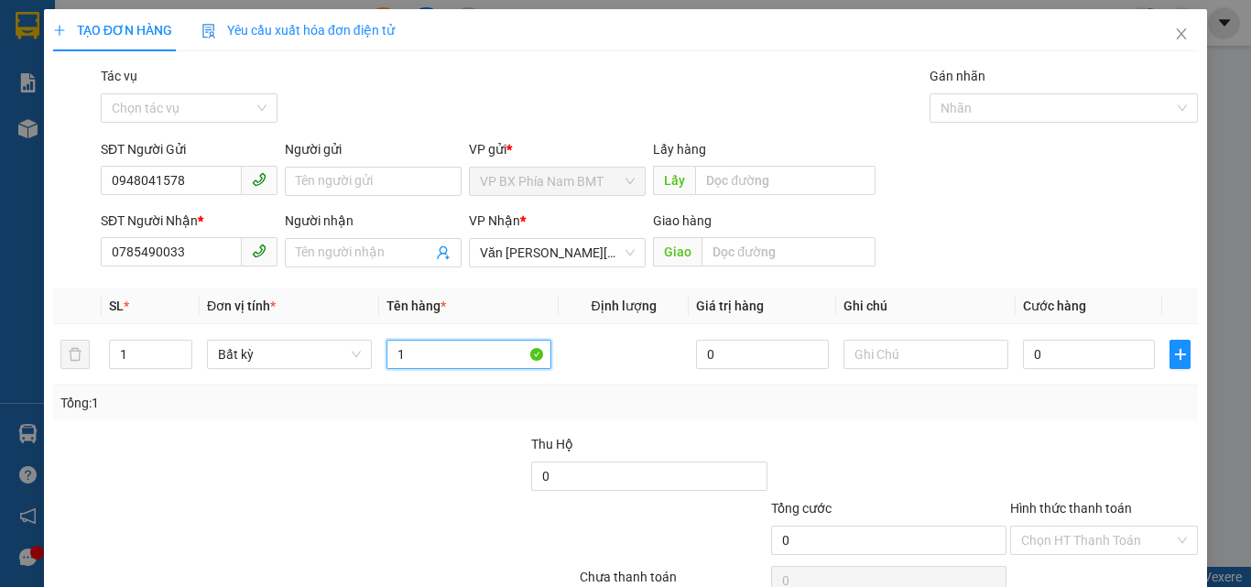
type input "1"
click at [1155, 28] on span "Close" at bounding box center [1180, 34] width 51 height 51
